Goal: Task Accomplishment & Management: Use online tool/utility

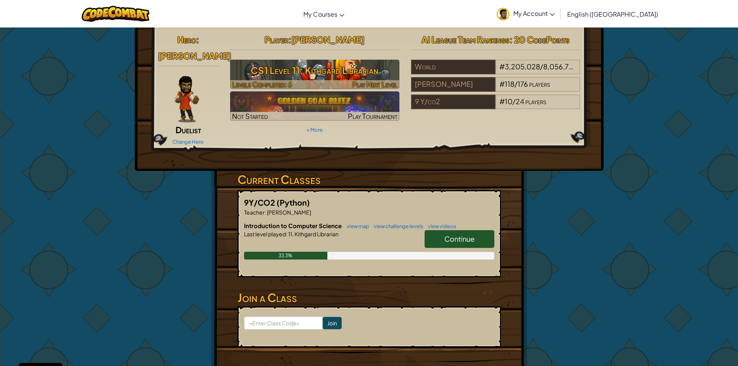
click at [345, 70] on h3 "CS1 Level 11: Kithgard Librarian" at bounding box center [314, 70] width 169 height 17
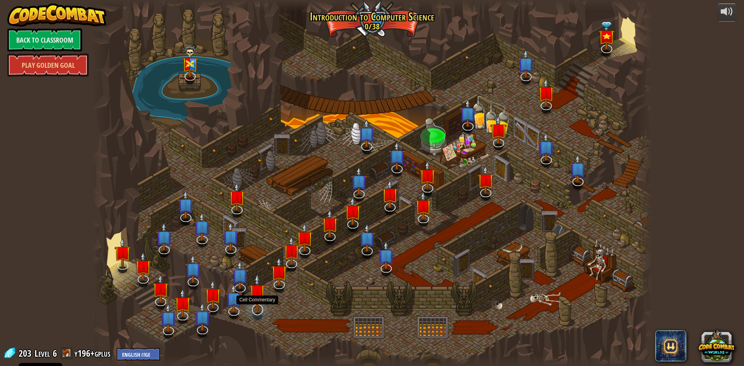
click at [260, 306] on img at bounding box center [257, 293] width 16 height 38
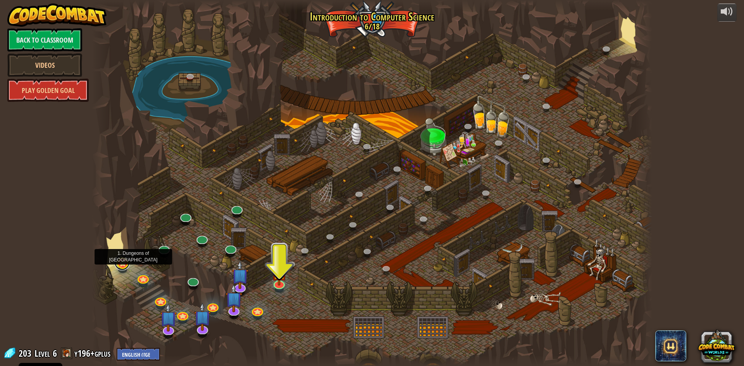
click at [122, 264] on link at bounding box center [122, 263] width 16 height 16
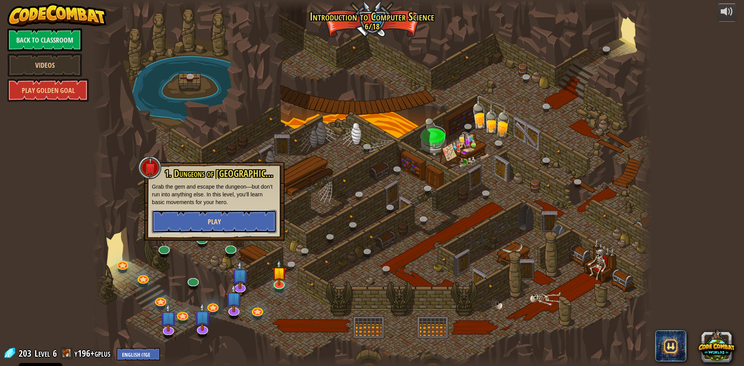
click at [234, 214] on button "Play" at bounding box center [214, 221] width 125 height 23
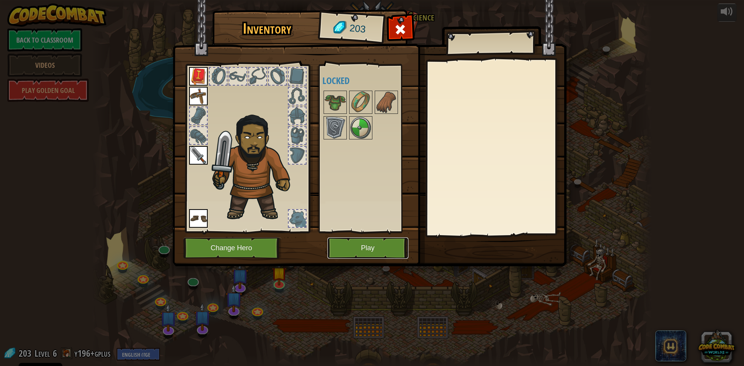
click at [373, 255] on button "Play" at bounding box center [367, 248] width 81 height 21
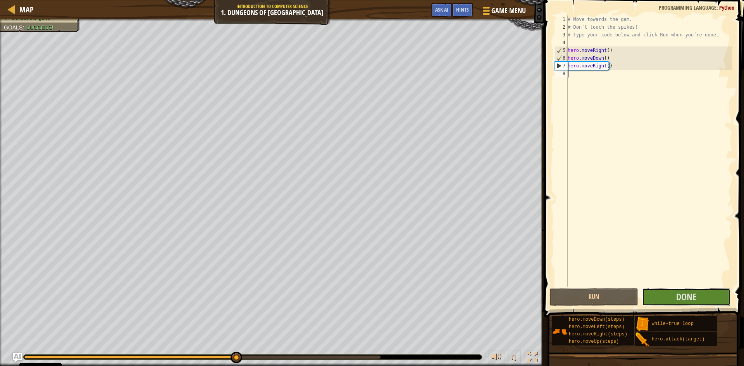
click at [705, 288] on div "1 2 3 4 5 6 7 8 # Move towards the gem. # Don’t touch the spikes! # Type your c…" at bounding box center [643, 174] width 202 height 340
click at [700, 300] on button "Done" at bounding box center [686, 297] width 89 height 18
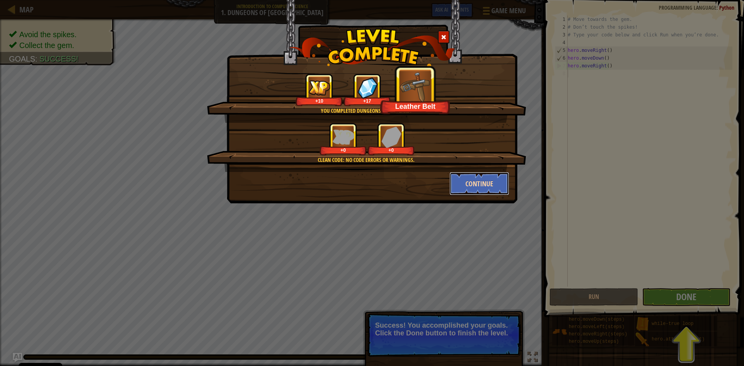
click at [498, 184] on button "Continue" at bounding box center [480, 183] width 60 height 23
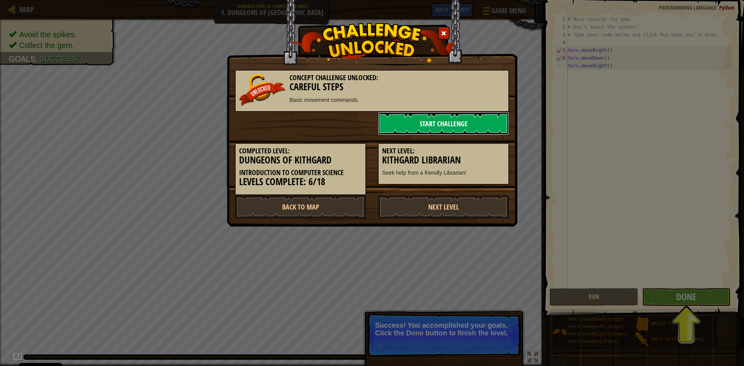
click at [453, 129] on link "Start Challenge" at bounding box center [443, 123] width 131 height 23
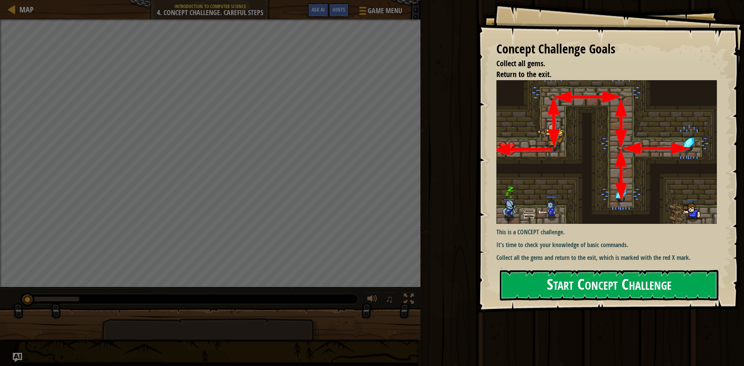
click at [650, 287] on button "Start Concept Challenge" at bounding box center [609, 285] width 219 height 31
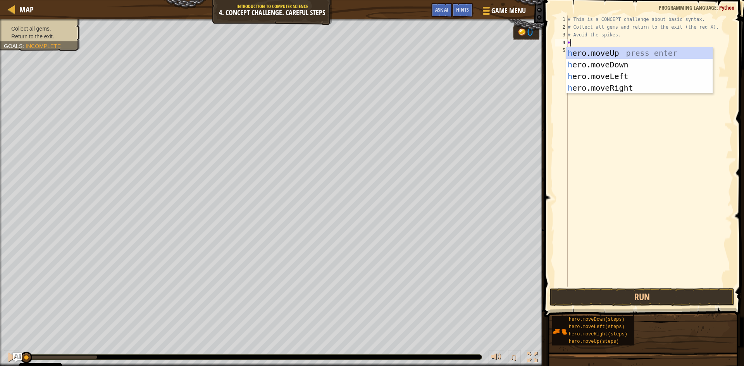
scroll to position [3, 0]
type textarea "HER"
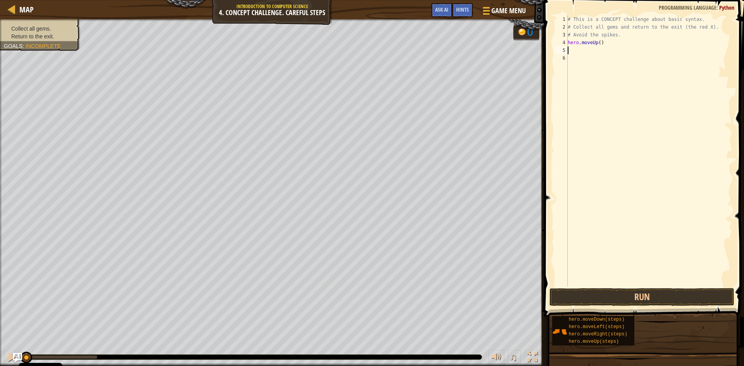
type textarea "H"
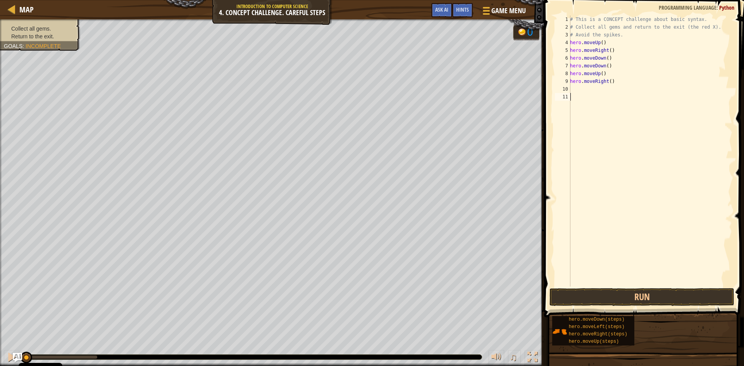
click at [704, 283] on div "# This is a CONCEPT challenge about basic syntax. # Collect all gems and return…" at bounding box center [651, 159] width 164 height 287
click at [706, 291] on button "Run" at bounding box center [642, 297] width 185 height 18
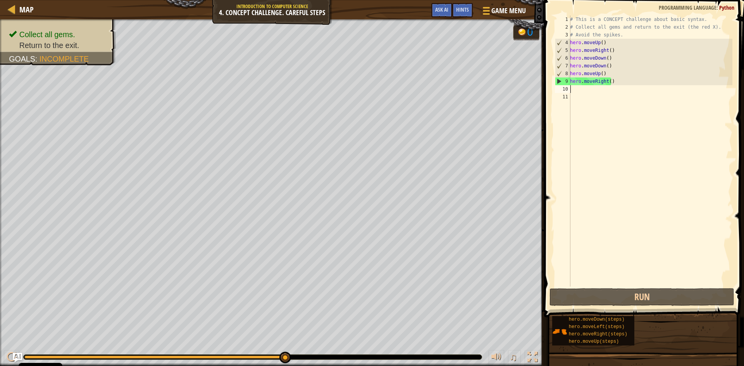
click at [592, 87] on div "# This is a CONCEPT challenge about basic syntax. # Collect all gems and return…" at bounding box center [651, 159] width 164 height 287
type textarea "H"
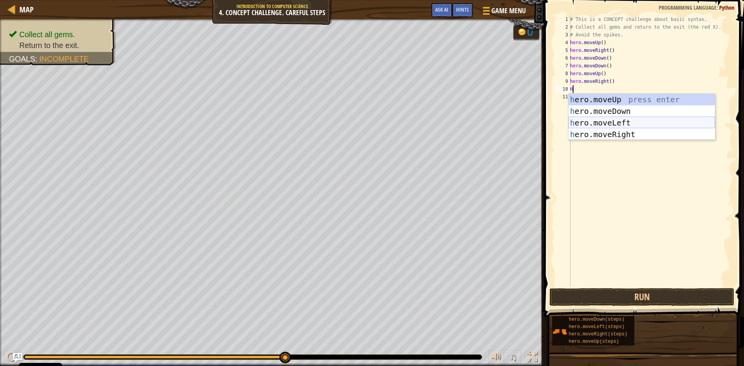
click at [633, 124] on div "h ero.moveUp press enter h ero.moveDown press enter h ero.moveLeft press enter …" at bounding box center [642, 129] width 147 height 70
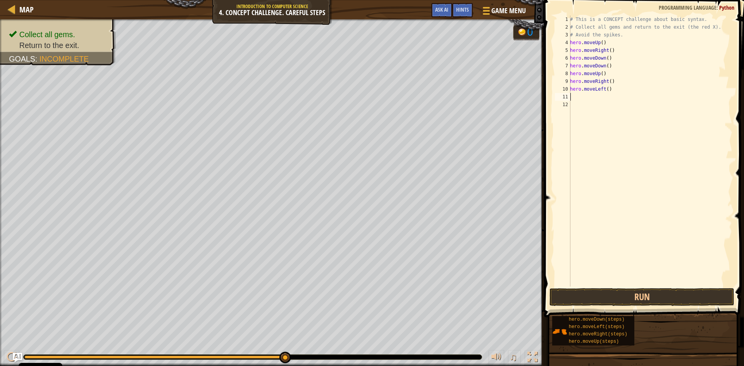
type textarea "H"
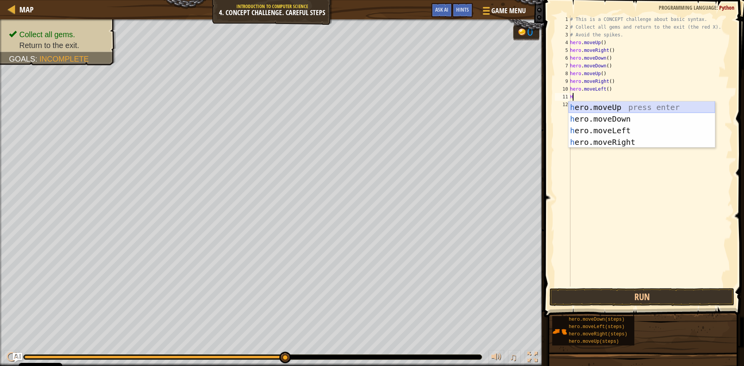
click at [624, 112] on div "h ero.moveUp press enter h ero.moveDown press enter h ero.moveLeft press enter …" at bounding box center [642, 137] width 147 height 70
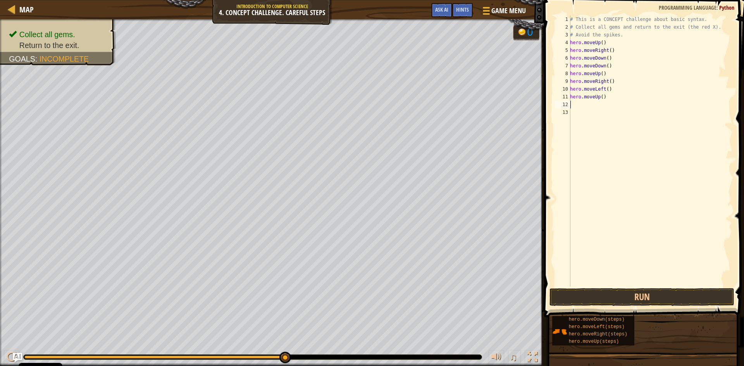
type textarea "H"
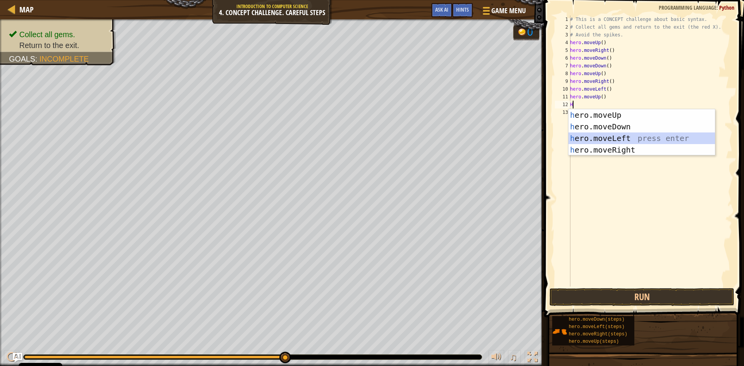
click at [613, 138] on div "h ero.moveUp press enter h ero.moveDown press enter h ero.moveLeft press enter …" at bounding box center [642, 144] width 147 height 70
type textarea "H"
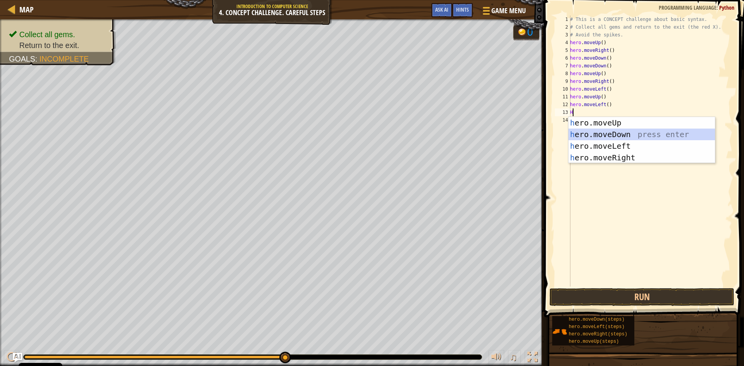
click at [624, 135] on div "h ero.moveUp press enter h ero.moveDown press enter h ero.moveLeft press enter …" at bounding box center [642, 152] width 147 height 70
type textarea "H"
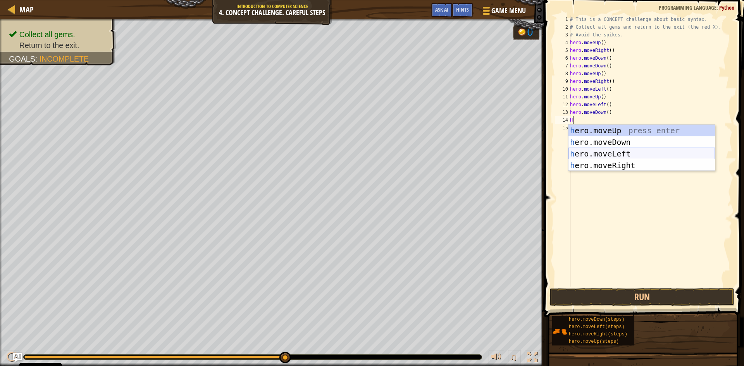
click at [627, 148] on div "h ero.moveUp press enter h ero.moveDown press enter h ero.moveLeft press enter …" at bounding box center [642, 160] width 147 height 70
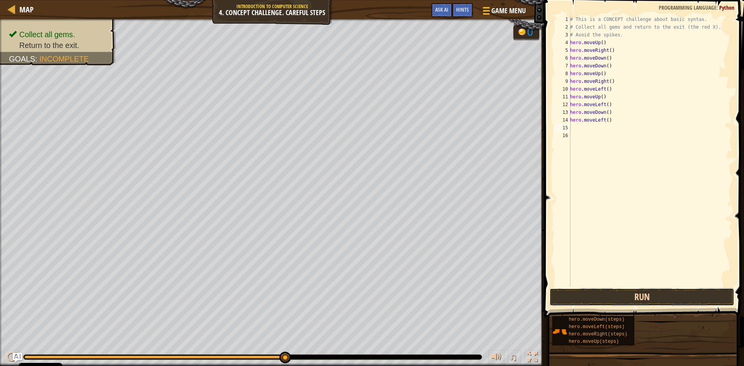
click at [680, 301] on button "Run" at bounding box center [642, 297] width 185 height 18
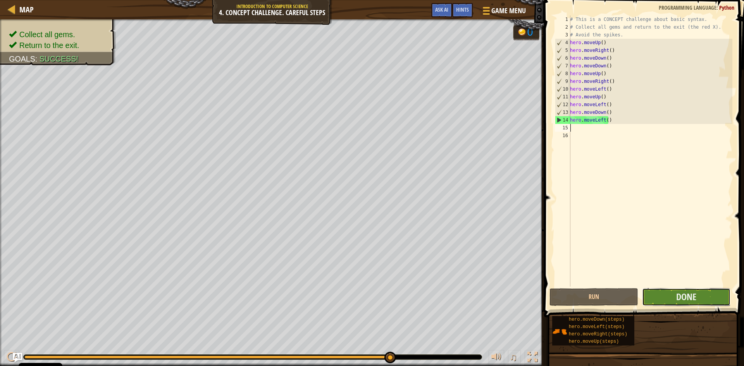
click at [698, 298] on button "Done" at bounding box center [686, 297] width 89 height 18
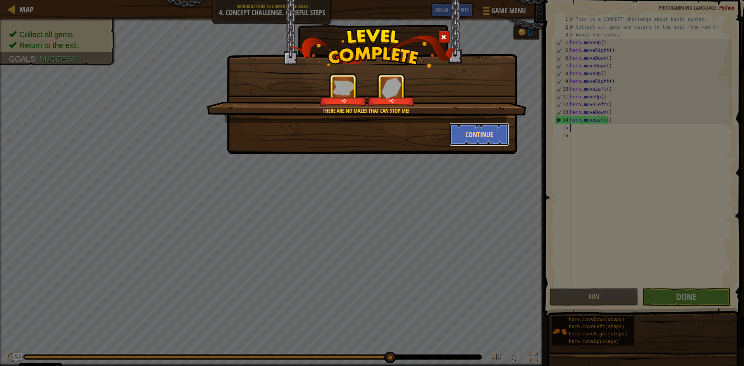
click at [494, 140] on button "Continue" at bounding box center [480, 134] width 60 height 23
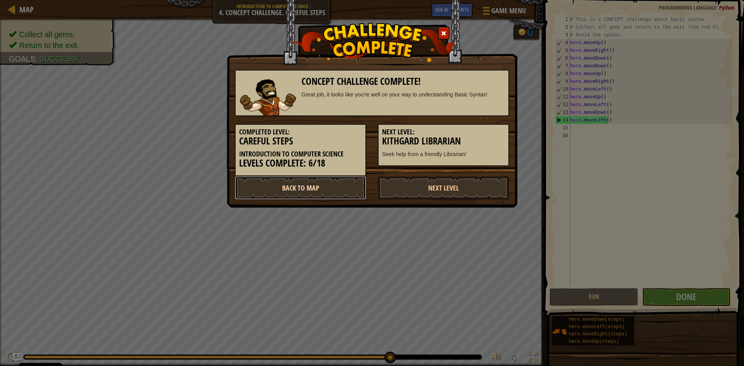
click at [317, 193] on link "Back to Map" at bounding box center [300, 187] width 131 height 23
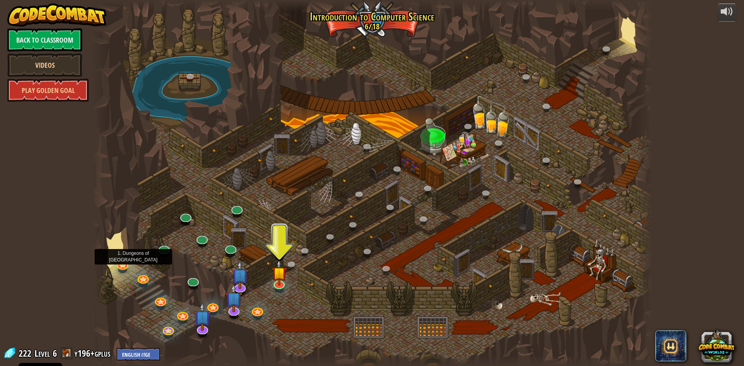
click at [120, 259] on div at bounding box center [372, 183] width 560 height 366
click at [118, 266] on link at bounding box center [122, 263] width 16 height 16
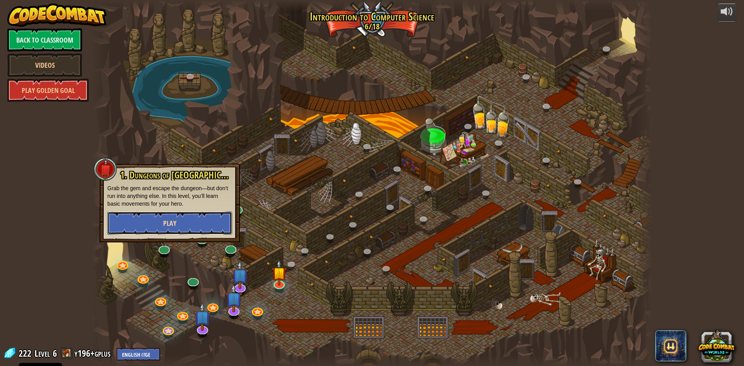
click at [158, 220] on button "Play" at bounding box center [169, 223] width 125 height 23
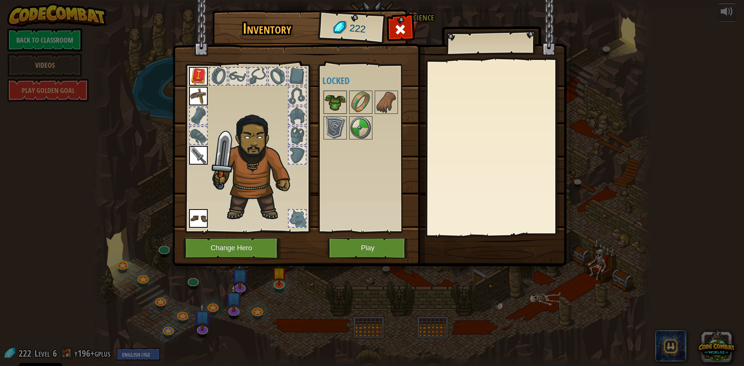
click at [338, 100] on img at bounding box center [335, 102] width 22 height 22
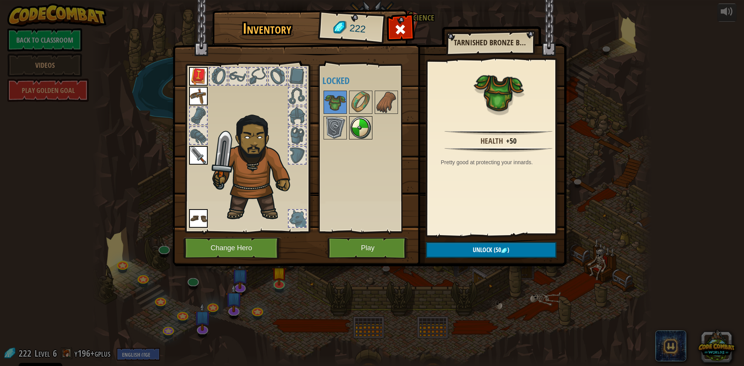
click at [358, 124] on img at bounding box center [361, 128] width 22 height 22
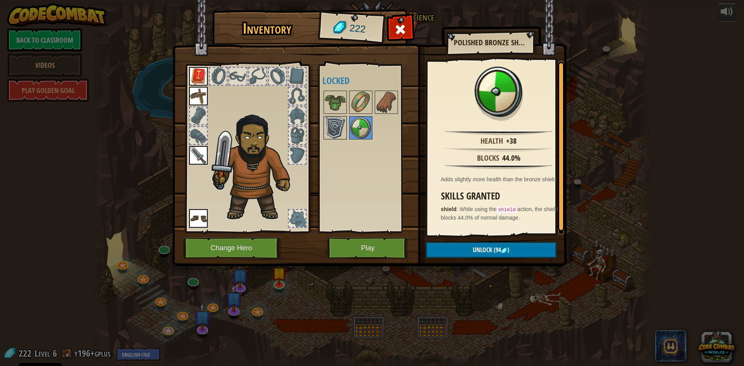
click at [338, 122] on img at bounding box center [335, 128] width 22 height 22
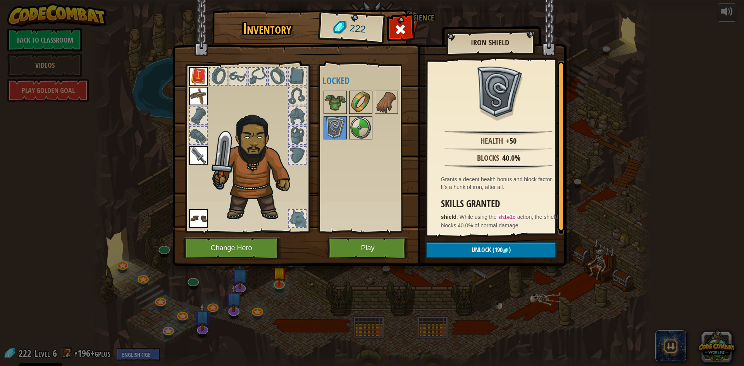
click at [366, 110] on img at bounding box center [361, 102] width 22 height 22
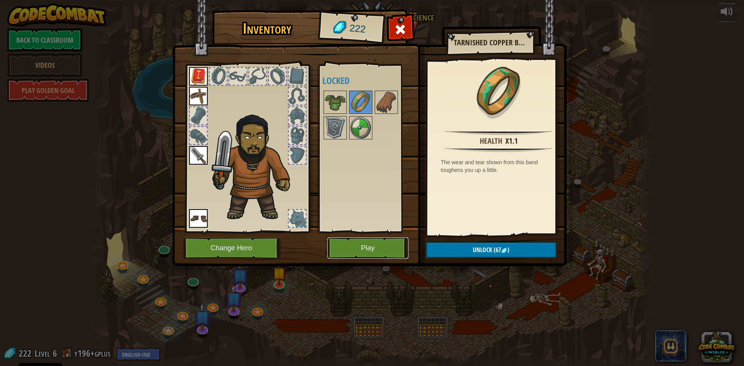
click at [397, 241] on button "Play" at bounding box center [367, 248] width 81 height 21
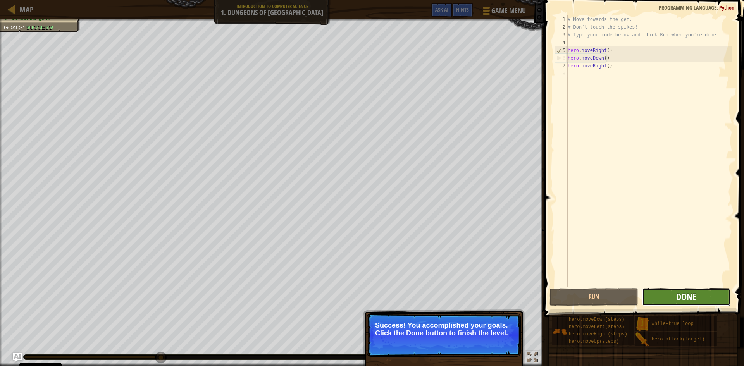
click at [687, 297] on span "Done" at bounding box center [686, 297] width 20 height 12
